Goal: Transaction & Acquisition: Download file/media

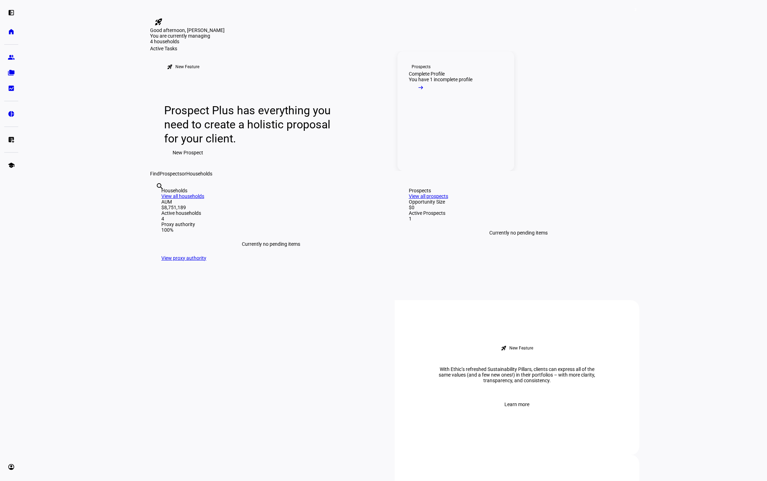
click at [432, 171] on link "Prospects Complete Profile You have 1 incomplete profile arrow_right_alt" at bounding box center [456, 111] width 117 height 120
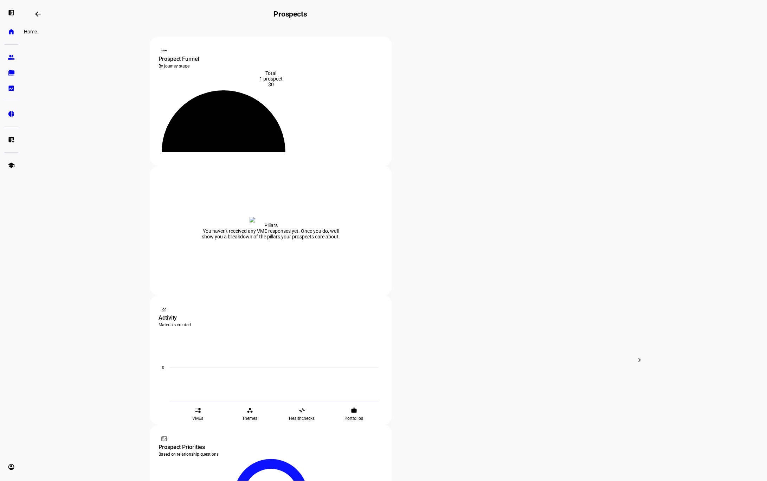
click at [14, 35] on eth-mat-symbol "home" at bounding box center [11, 31] width 7 height 7
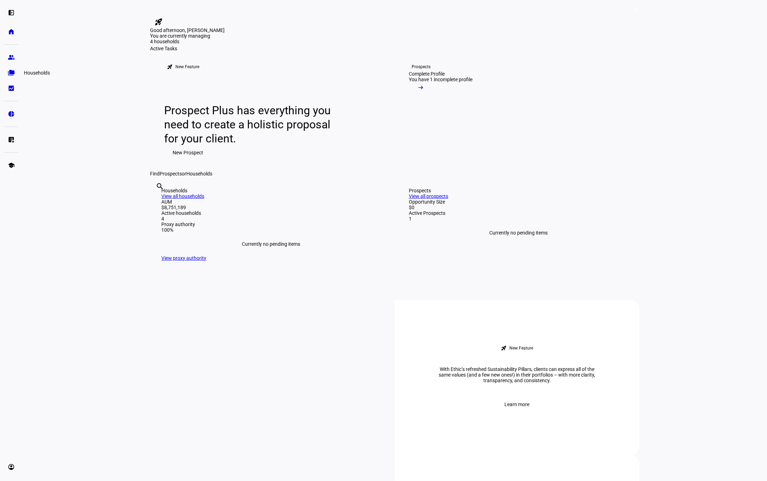
click at [12, 72] on eth-mat-symbol "folder_copy" at bounding box center [11, 72] width 7 height 7
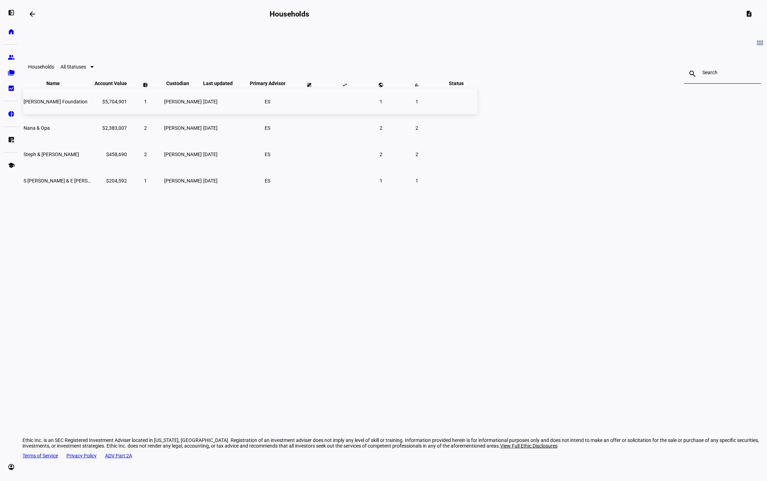
click at [88, 104] on span "[PERSON_NAME] Foundation" at bounding box center [56, 102] width 64 height 6
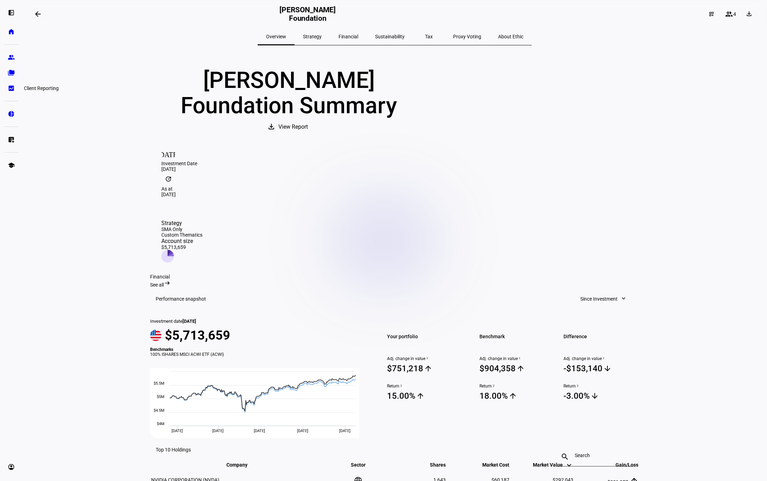
click at [9, 88] on eth-mat-symbol "bid_landscape" at bounding box center [11, 88] width 7 height 7
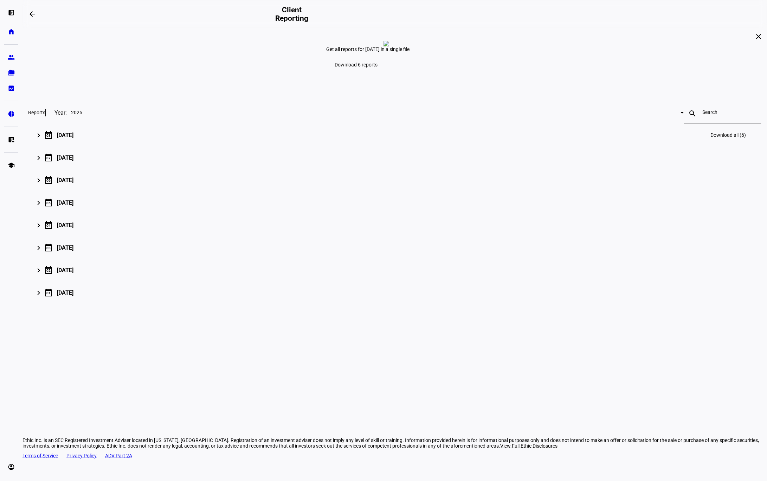
click at [43, 140] on mat-icon "keyboard_arrow_right" at bounding box center [38, 135] width 8 height 8
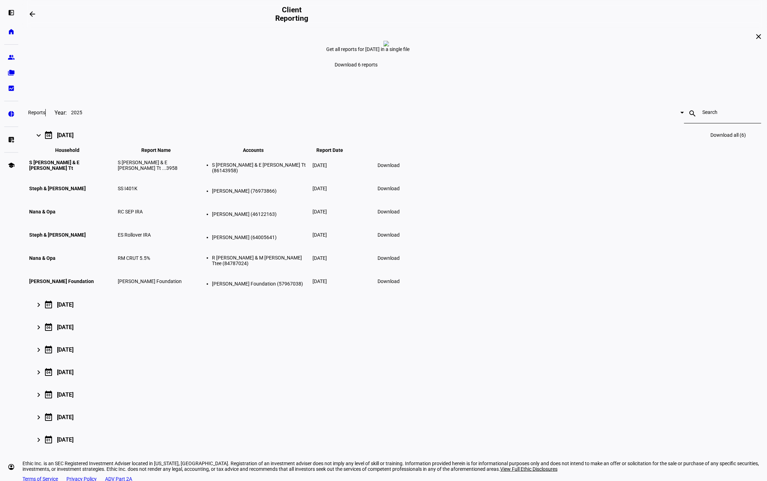
click at [400, 284] on span "Download" at bounding box center [389, 281] width 22 height 6
